Goal: Check status: Check status

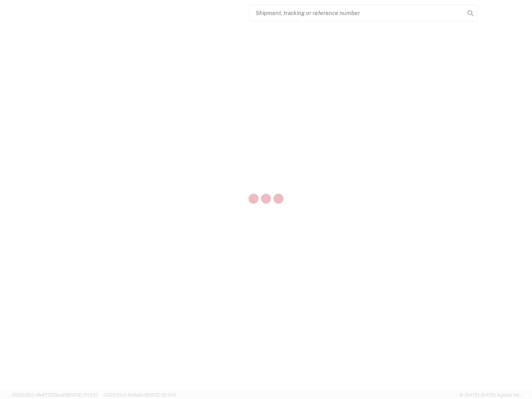
select select "US"
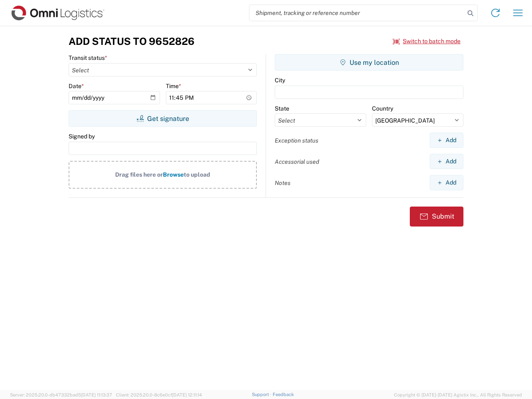
click at [357, 13] on input "search" at bounding box center [356, 13] width 215 height 16
click at [471, 13] on icon at bounding box center [471, 13] width 12 height 12
click at [496, 13] on icon at bounding box center [495, 12] width 13 height 13
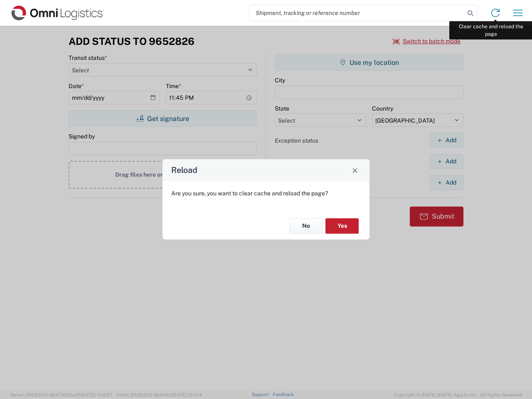
click at [518, 13] on div "Reload Are you sure, you want to clear cache and reload the page? No Yes" at bounding box center [266, 199] width 532 height 399
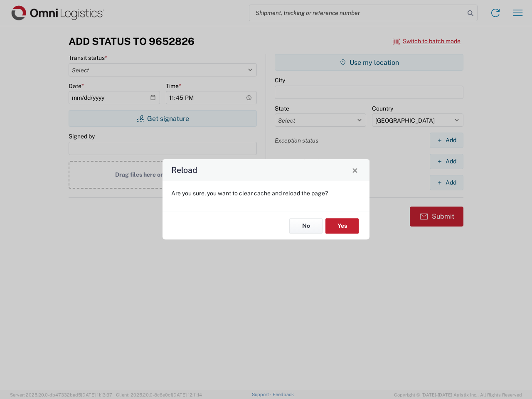
click at [427, 41] on div "Reload Are you sure, you want to clear cache and reload the page? No Yes" at bounding box center [266, 199] width 532 height 399
click at [163, 118] on div "Reload Are you sure, you want to clear cache and reload the page? No Yes" at bounding box center [266, 199] width 532 height 399
click at [369, 62] on div "Reload Are you sure, you want to clear cache and reload the page? No Yes" at bounding box center [266, 199] width 532 height 399
click at [447, 140] on div "Reload Are you sure, you want to clear cache and reload the page? No Yes" at bounding box center [266, 199] width 532 height 399
click at [447, 161] on div "Reload Are you sure, you want to clear cache and reload the page? No Yes" at bounding box center [266, 199] width 532 height 399
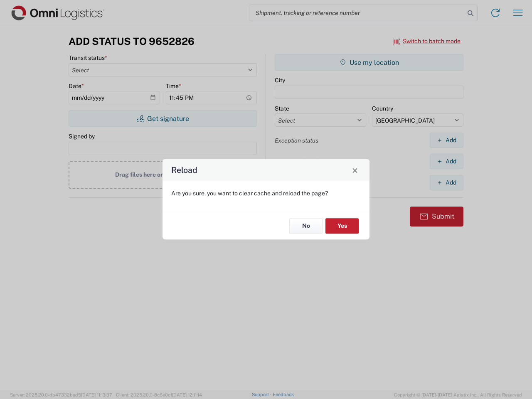
click at [447, 183] on div "Reload Are you sure, you want to clear cache and reload the page? No Yes" at bounding box center [266, 199] width 532 height 399
